Goal: Task Accomplishment & Management: Use online tool/utility

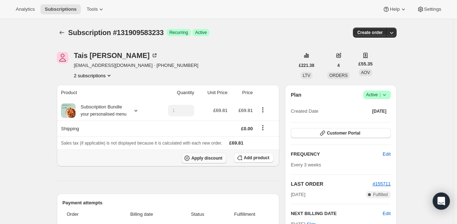
click at [215, 157] on span "Apply discount" at bounding box center [206, 158] width 31 height 6
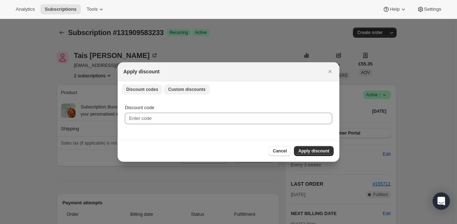
click at [186, 86] on button "Custom discounts" at bounding box center [187, 89] width 46 height 10
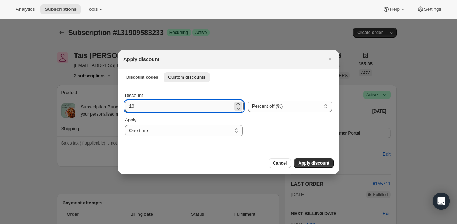
click at [147, 108] on input "10" at bounding box center [179, 106] width 108 height 11
type input "100"
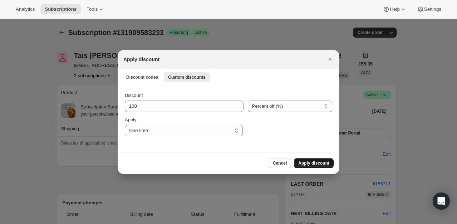
click at [316, 163] on span "Apply discount" at bounding box center [313, 163] width 31 height 6
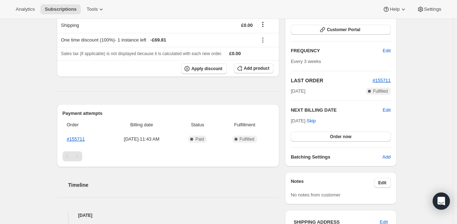
scroll to position [107, 0]
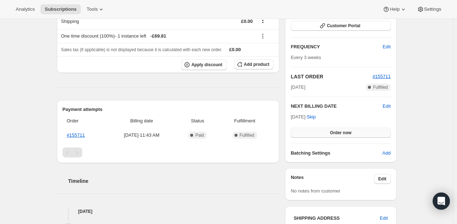
click at [330, 132] on button "Order now" at bounding box center [341, 133] width 100 height 10
click at [331, 132] on span "Click to confirm" at bounding box center [341, 133] width 33 height 6
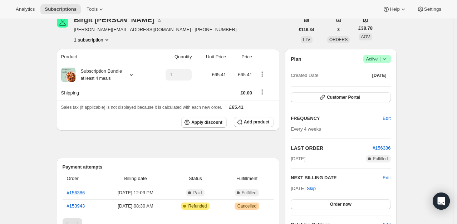
scroll to position [36, 0]
click at [215, 122] on span "Apply discount" at bounding box center [206, 123] width 31 height 6
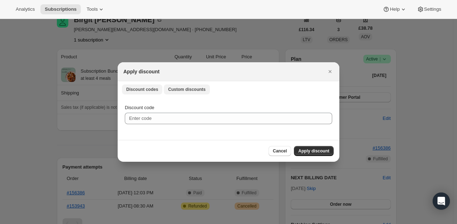
click at [180, 87] on span "Custom discounts" at bounding box center [187, 90] width 38 height 6
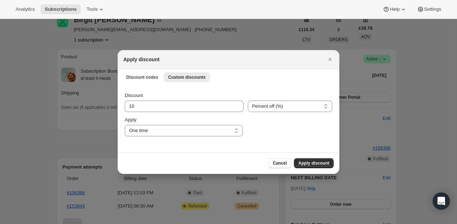
click at [160, 99] on div "Discount 10" at bounding box center [184, 102] width 119 height 20
click at [158, 114] on div "Discount 10 Percent off (%) Amount off (£) Percent off (%) Apply One time Speci…" at bounding box center [229, 114] width 208 height 44
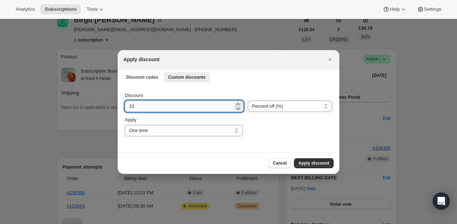
click at [160, 107] on input "10" at bounding box center [179, 106] width 108 height 11
type input "100"
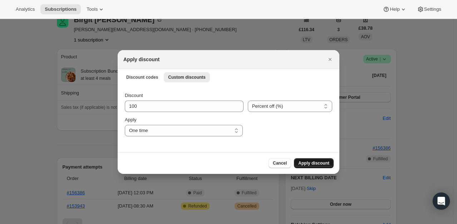
click at [306, 163] on span "Apply discount" at bounding box center [313, 163] width 31 height 6
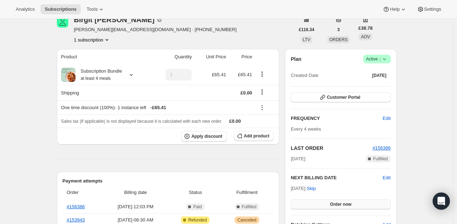
click at [363, 202] on button "Order now" at bounding box center [341, 204] width 100 height 10
click at [364, 202] on button "Click to confirm" at bounding box center [341, 204] width 100 height 10
